Goal: Task Accomplishment & Management: Manage account settings

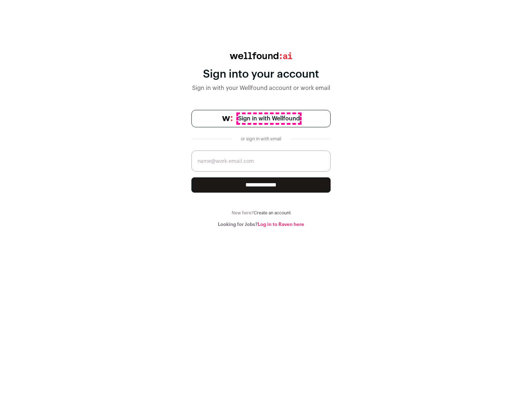
click at [269, 119] on span "Sign in with Wellfound" at bounding box center [269, 118] width 62 height 9
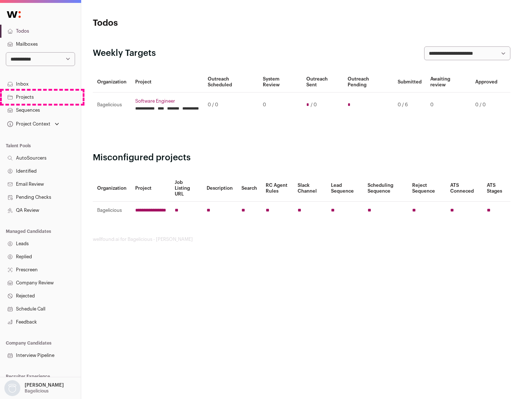
click at [40, 97] on link "Projects" at bounding box center [40, 97] width 81 height 13
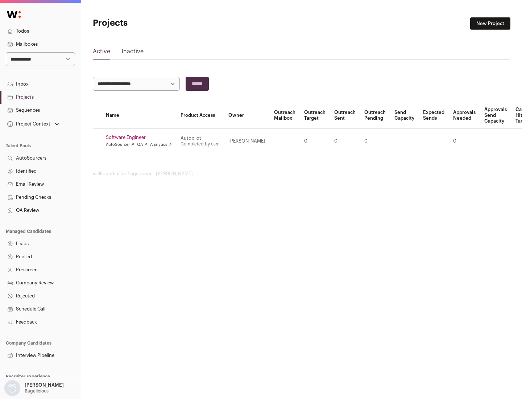
click at [141, 137] on link "Software Engineer" at bounding box center [139, 137] width 66 height 6
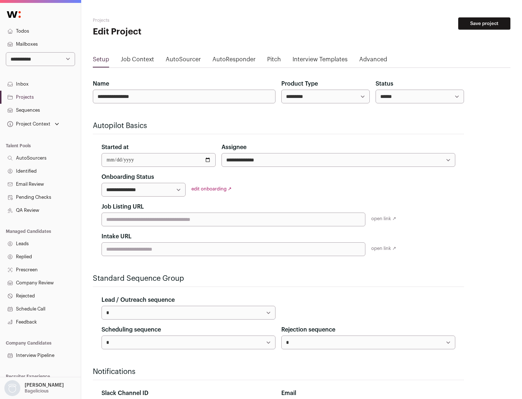
click at [484, 24] on button "Save project" at bounding box center [484, 23] width 52 height 12
